Goal: Navigation & Orientation: Find specific page/section

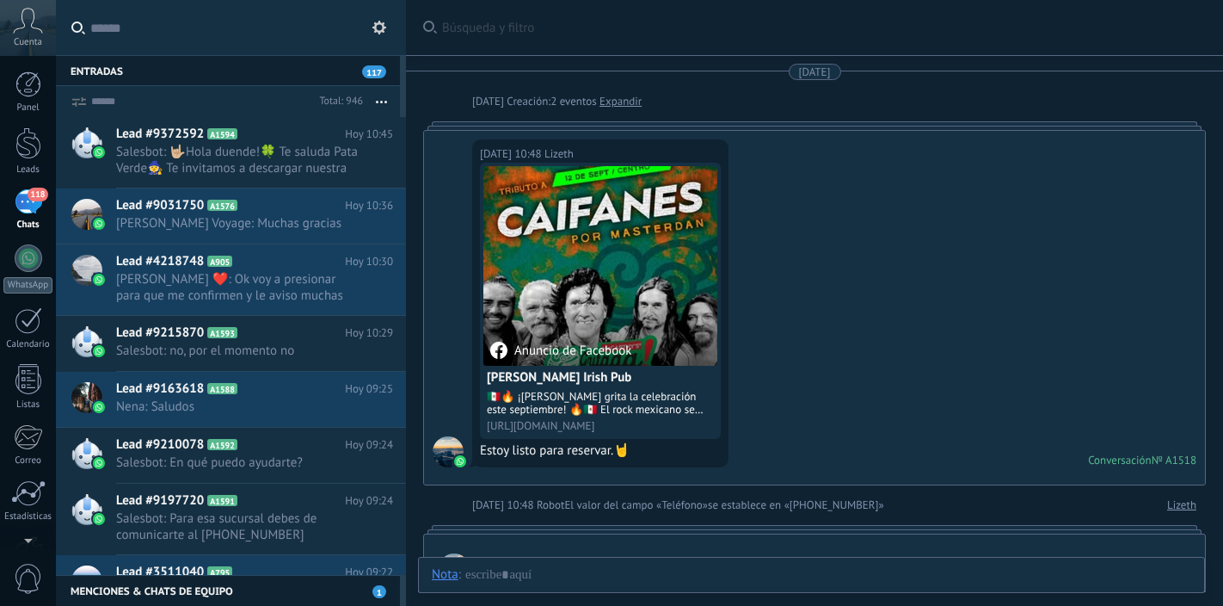
click at [27, 201] on div "118" at bounding box center [29, 201] width 28 height 25
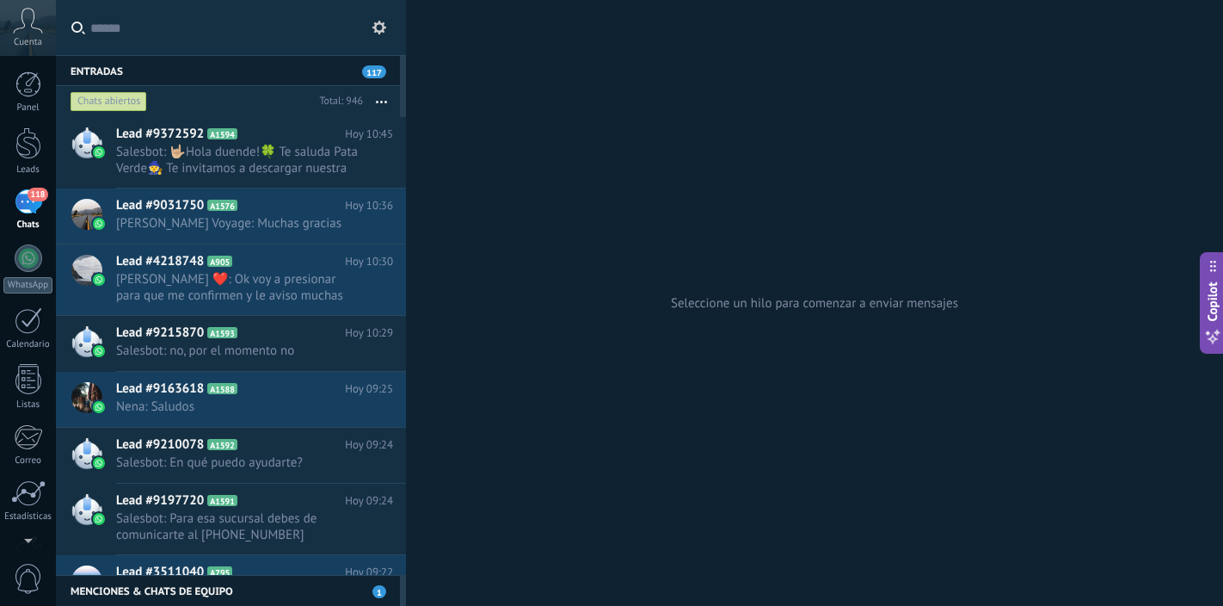
click at [22, 203] on div "118" at bounding box center [29, 201] width 28 height 25
click at [33, 86] on div at bounding box center [28, 84] width 26 height 26
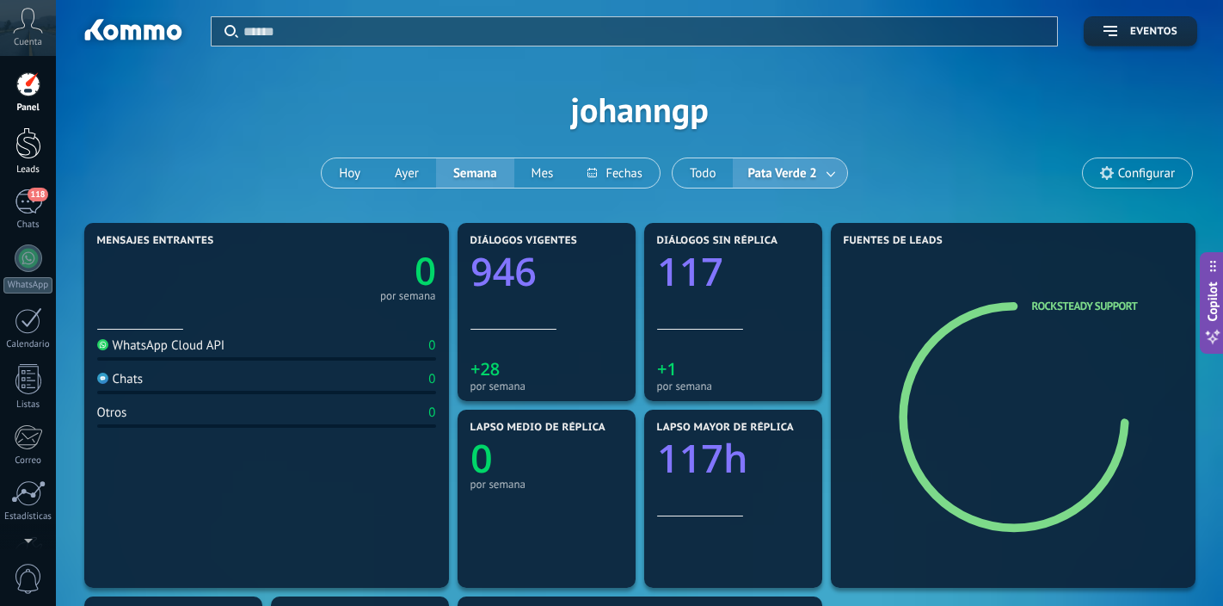
click at [27, 146] on div at bounding box center [28, 143] width 26 height 32
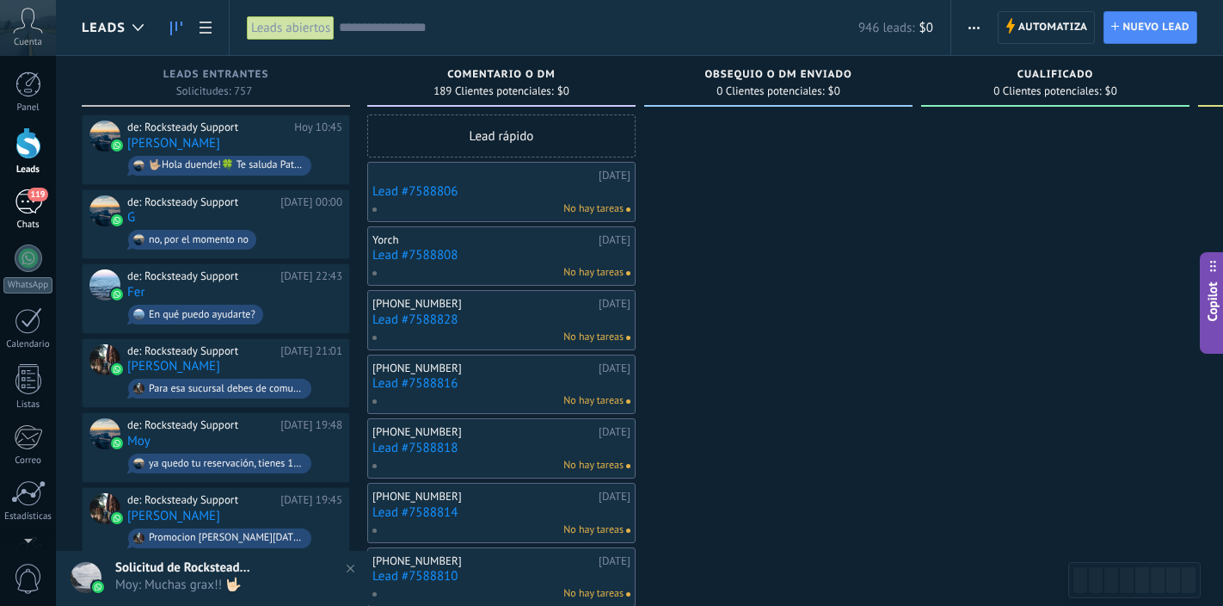
click at [30, 208] on div "119" at bounding box center [29, 201] width 28 height 25
